Goal: Task Accomplishment & Management: Manage account settings

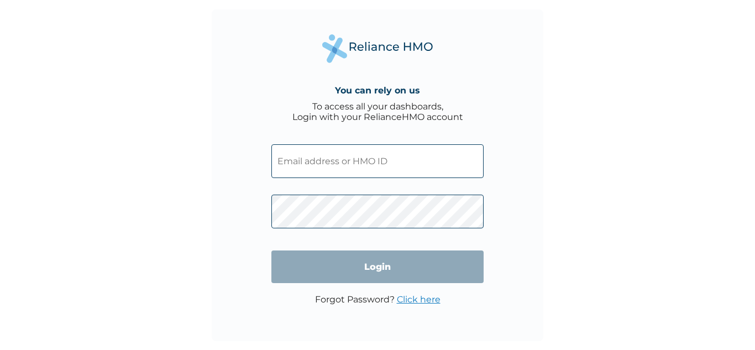
click at [313, 159] on input "text" at bounding box center [377, 161] width 212 height 34
click at [532, 179] on div "You can rely on us To access all your dashboards, Login with your RelianceHMO a…" at bounding box center [378, 175] width 332 height 332
click at [411, 299] on link "Click here" at bounding box center [419, 299] width 44 height 11
click at [357, 165] on input "text" at bounding box center [377, 161] width 212 height 34
